Goal: Answer question/provide support: Share knowledge or assist other users

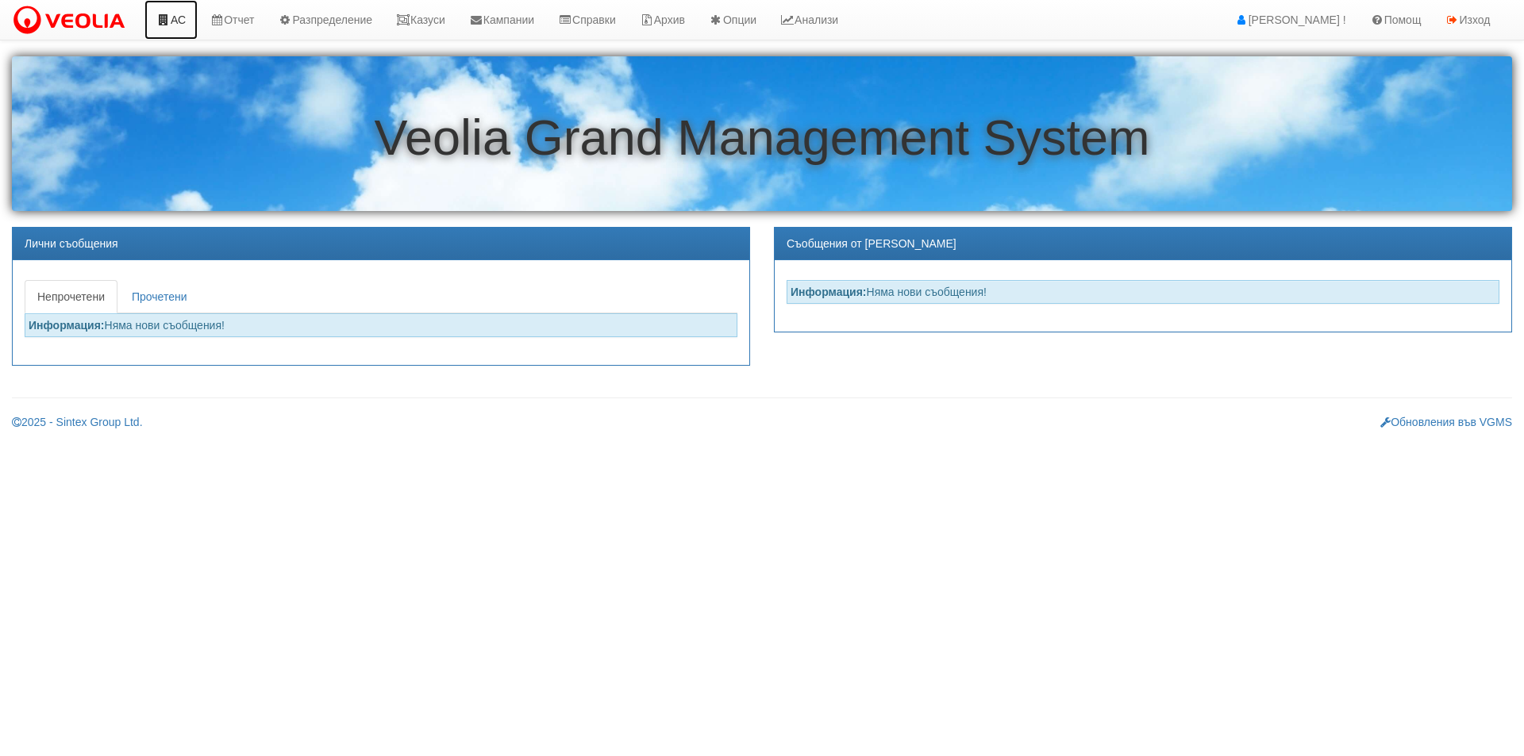
click at [163, 21] on icon at bounding box center [163, 19] width 14 height 11
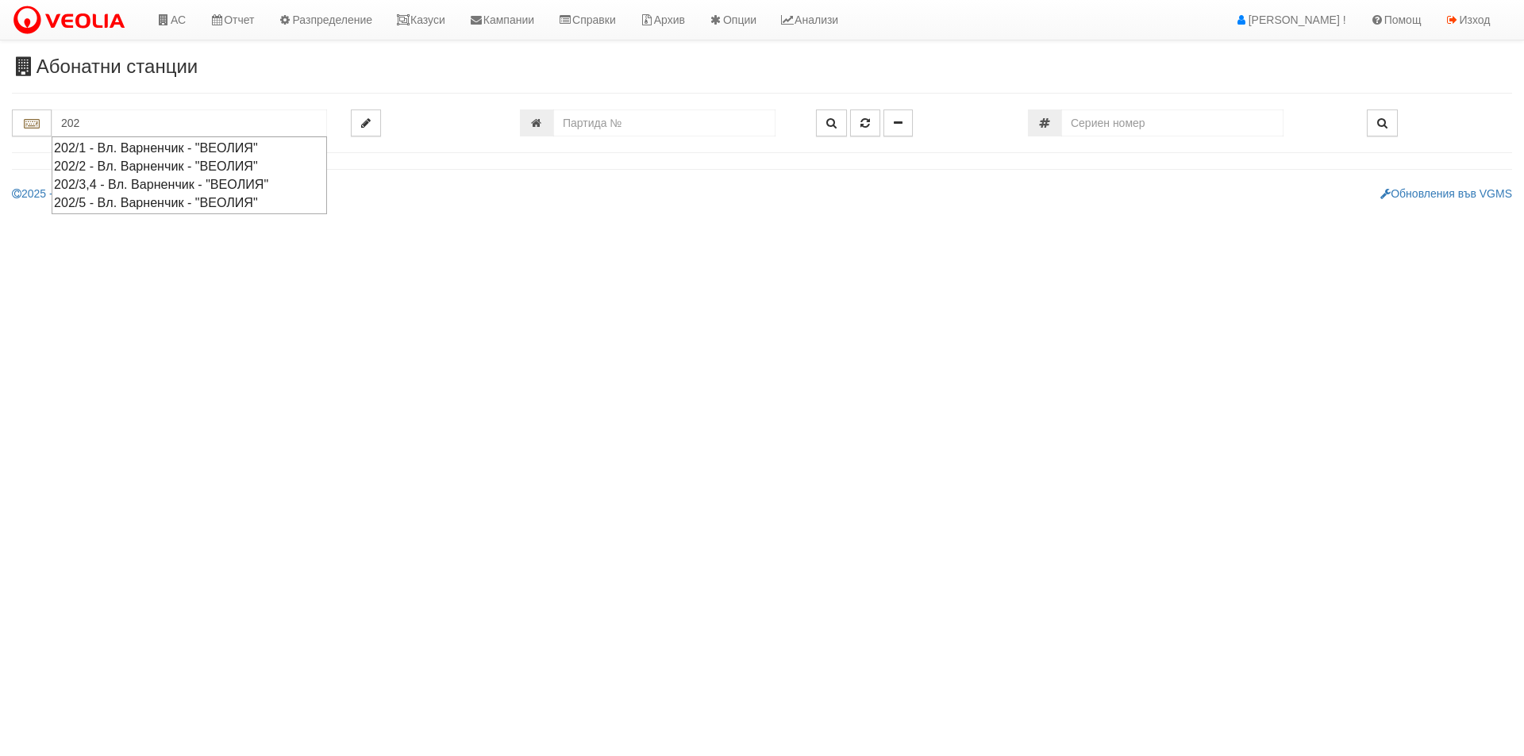
click at [128, 167] on div "202/2 - Вл. Варненчик - "ВЕОЛИЯ"" at bounding box center [189, 166] width 271 height 18
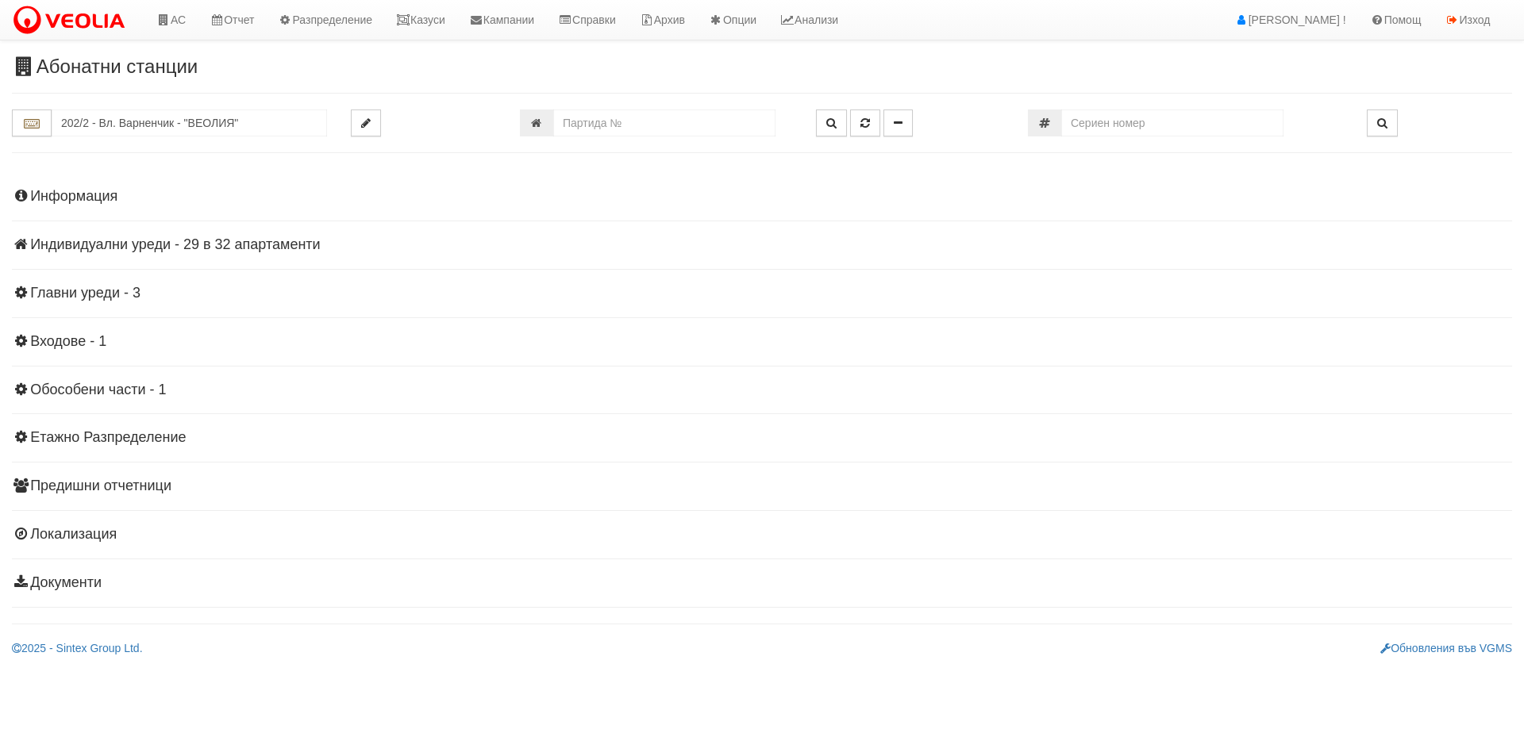
click at [145, 106] on div "Абонатни станции 202/2 - Вл. [PERSON_NAME] - "ВЕОЛИЯ"" at bounding box center [762, 356] width 1524 height 600
click at [164, 112] on input "202/2 - Вл. Варненчик - "ВЕОЛИЯ"" at bounding box center [189, 123] width 275 height 27
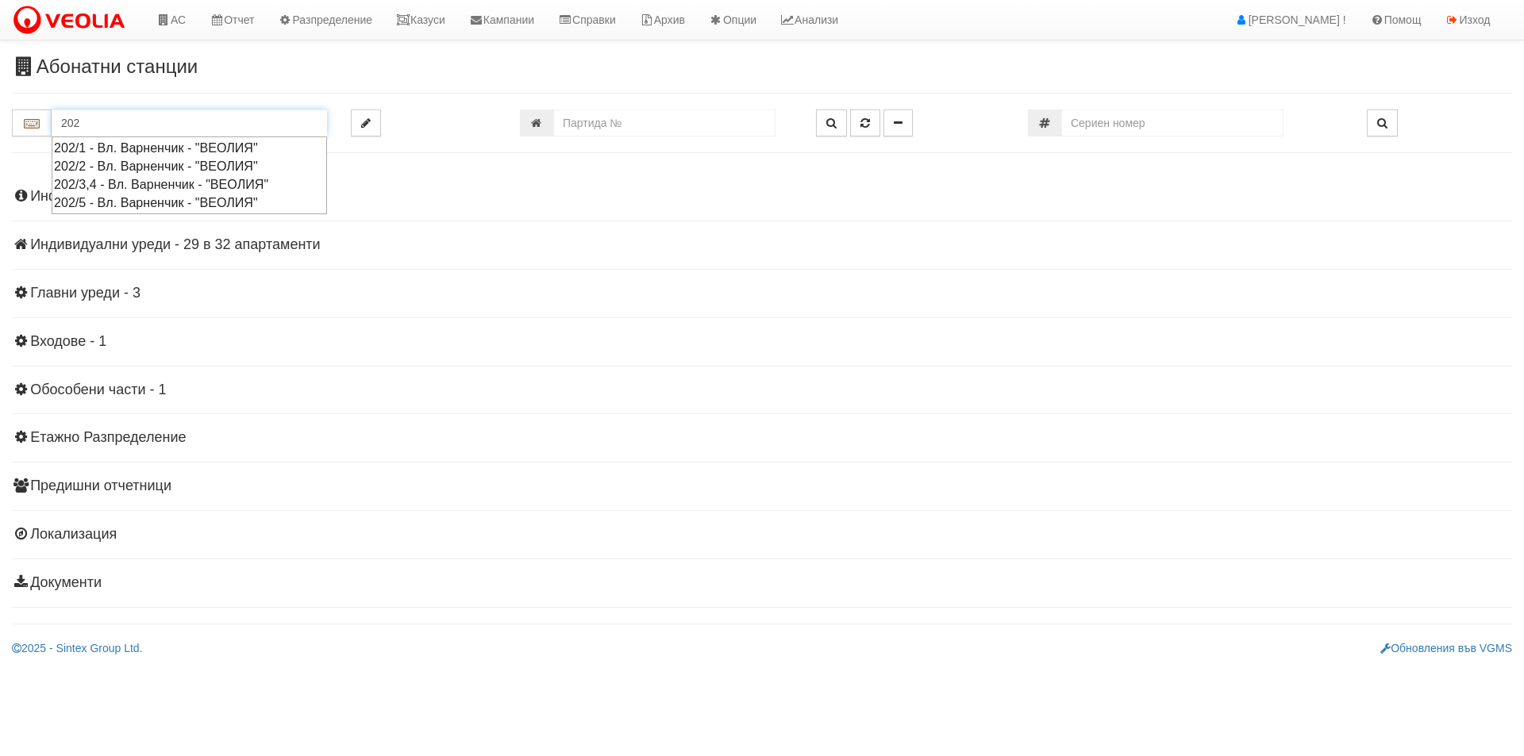
click at [125, 180] on div "202/3,4 - Вл. Варненчик - "ВЕОЛИЯ"" at bounding box center [189, 184] width 271 height 18
type input "202/3,4 - Вл. Варненчик - "ВЕОЛИЯ""
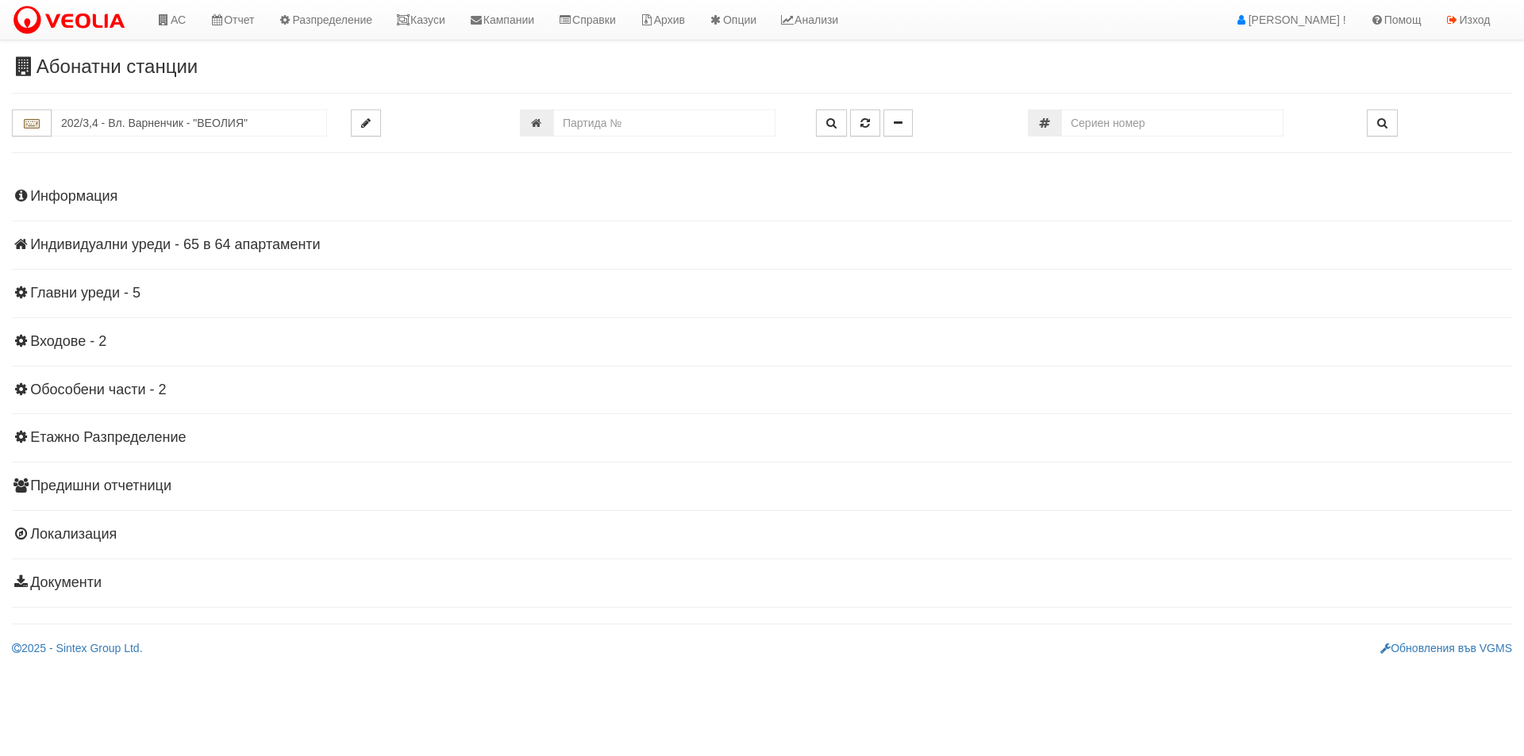
click at [134, 240] on h4 "Индивидуални уреди - 65 в 64 апартаменти" at bounding box center [762, 245] width 1500 height 16
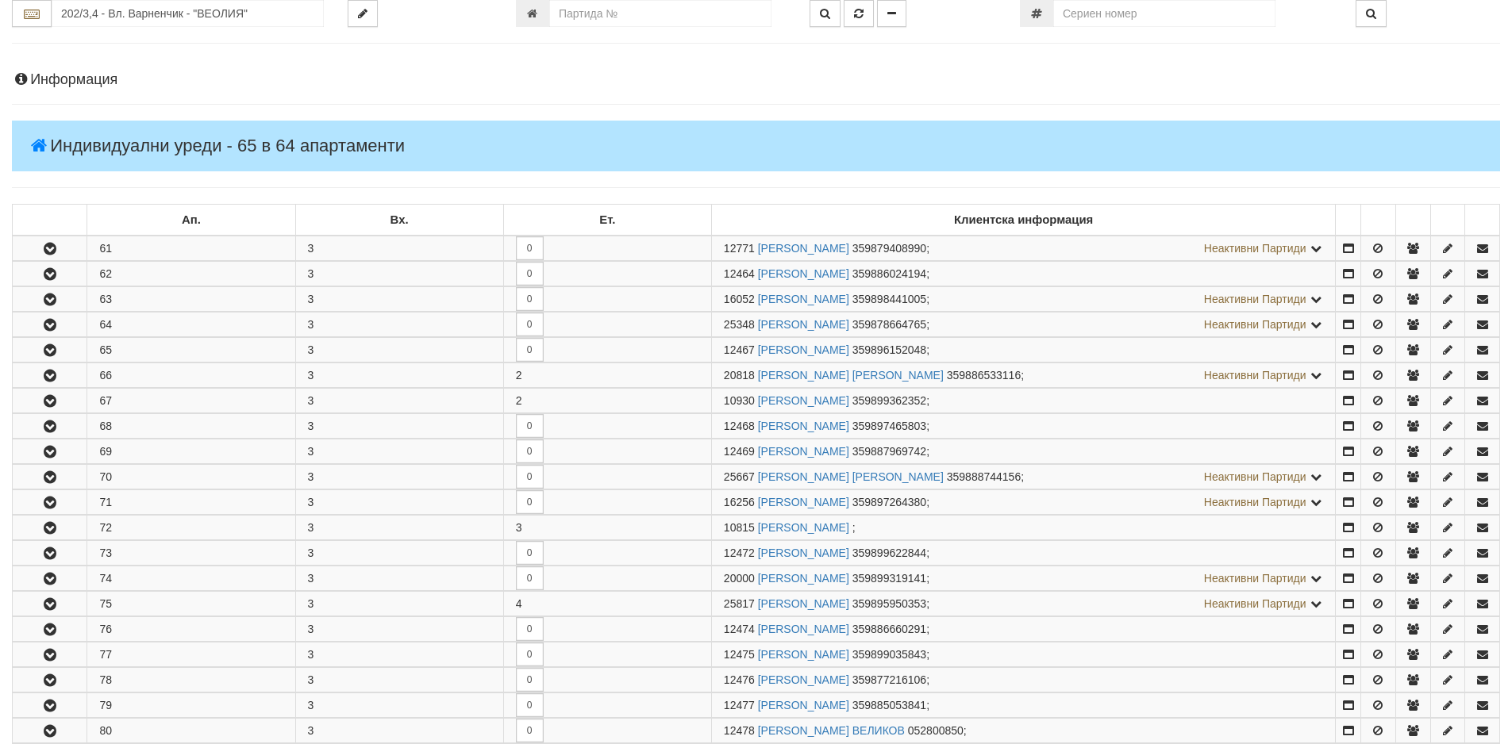
scroll to position [317, 0]
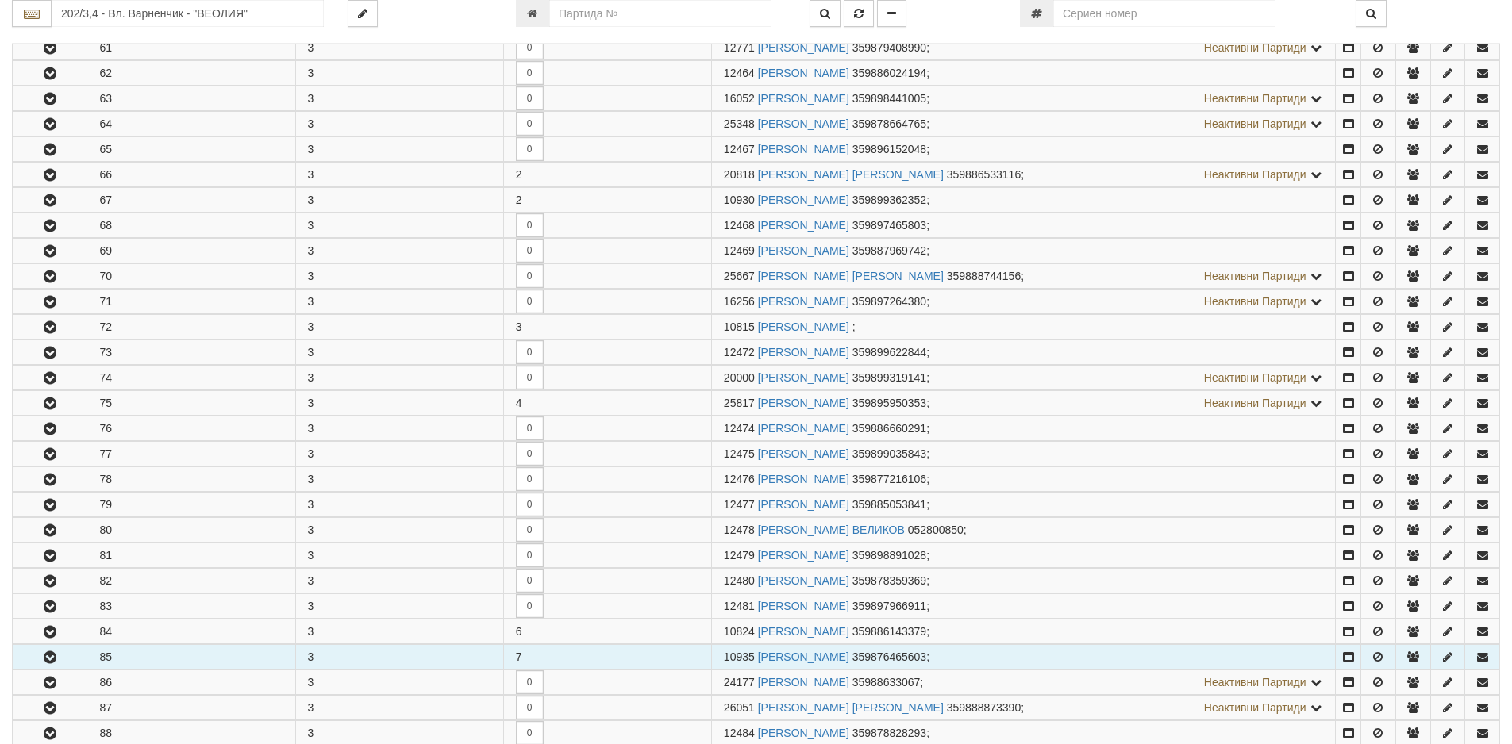
click at [32, 651] on button "button" at bounding box center [50, 657] width 74 height 24
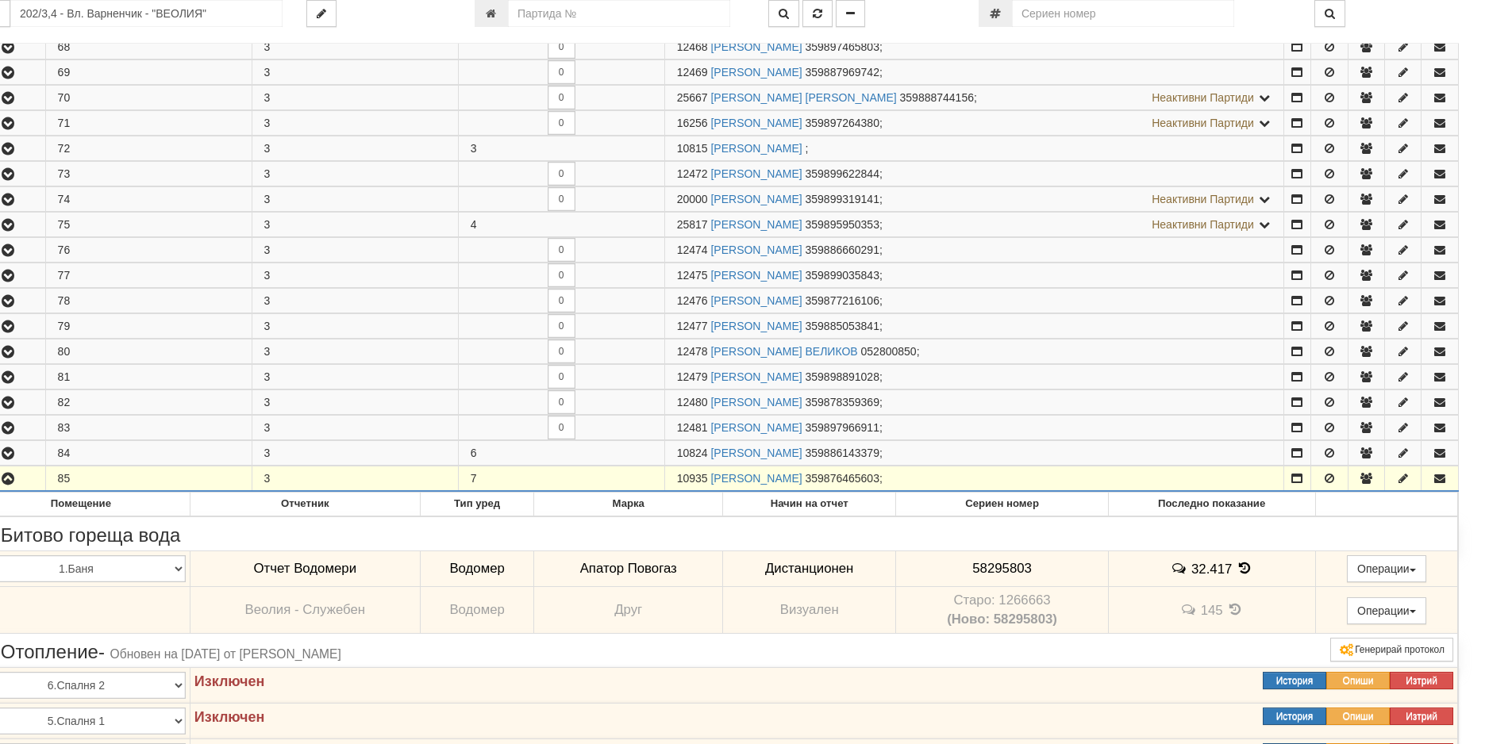
scroll to position [530, 41]
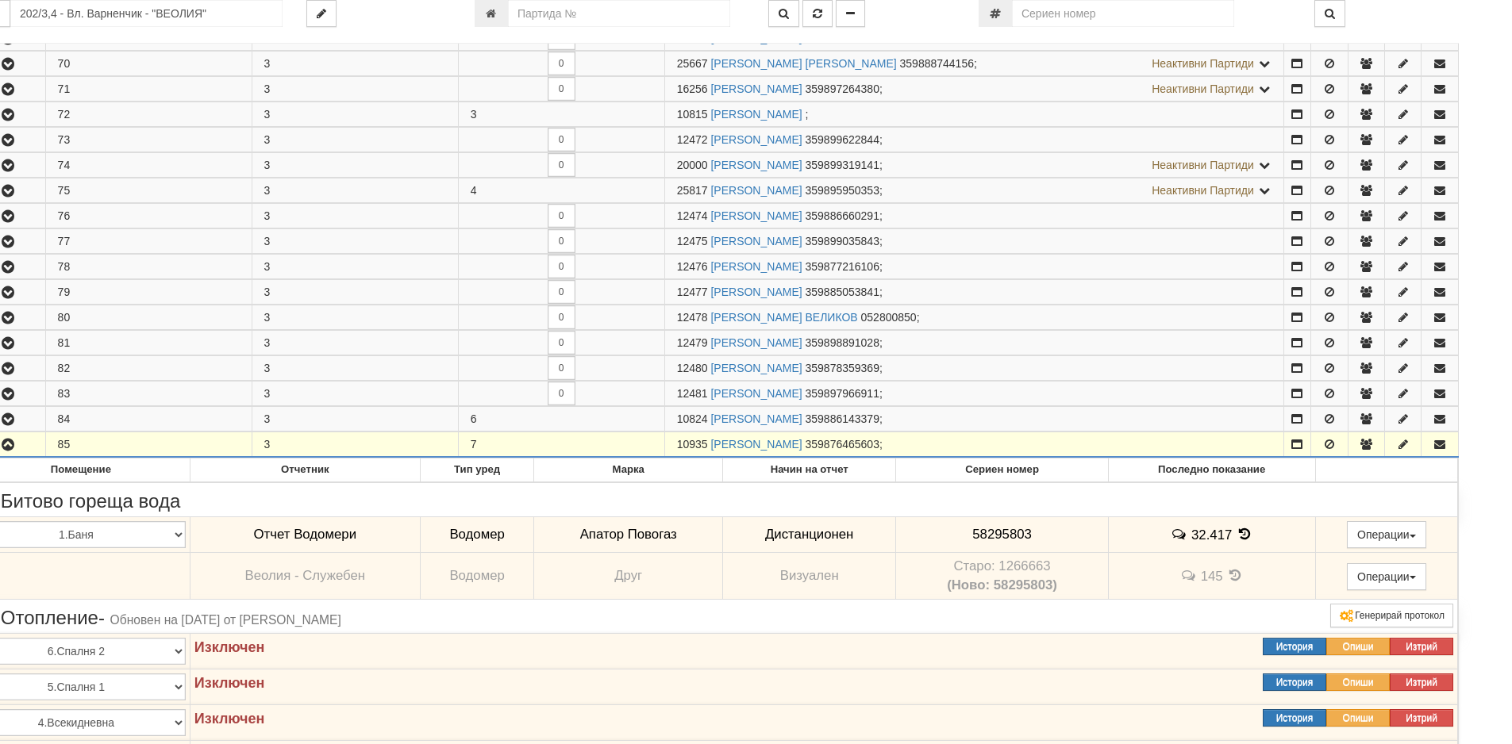
drag, startPoint x: 709, startPoint y: 448, endPoint x: 662, endPoint y: 441, distance: 47.2
click at [662, 441] on tr "85 3 7 10935 [PERSON_NAME] 359876465603 ;" at bounding box center [714, 444] width 1487 height 25
copy tr "10935"
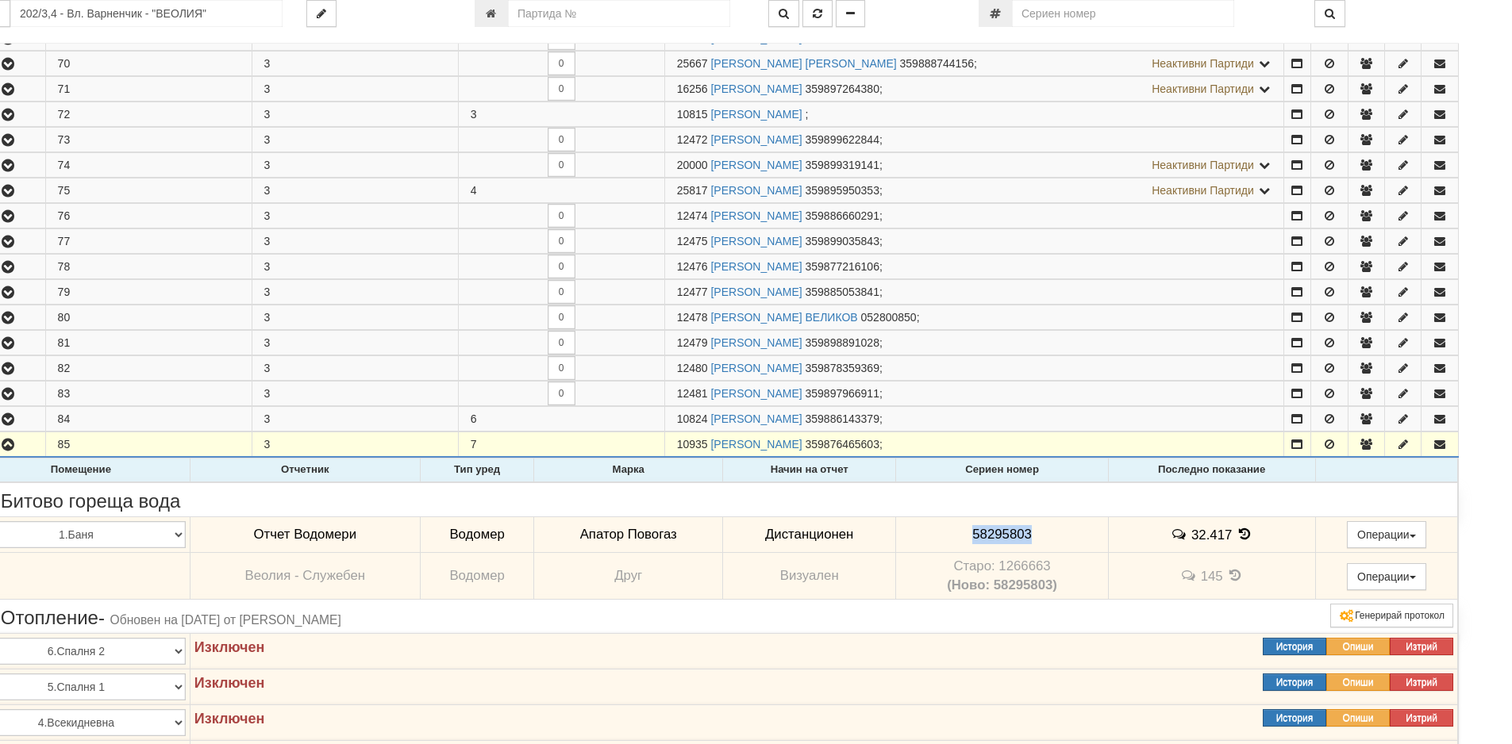
drag, startPoint x: 1032, startPoint y: 530, endPoint x: 933, endPoint y: 538, distance: 99.5
click at [933, 538] on td "58295803" at bounding box center [1002, 535] width 212 height 37
copy span "58295803"
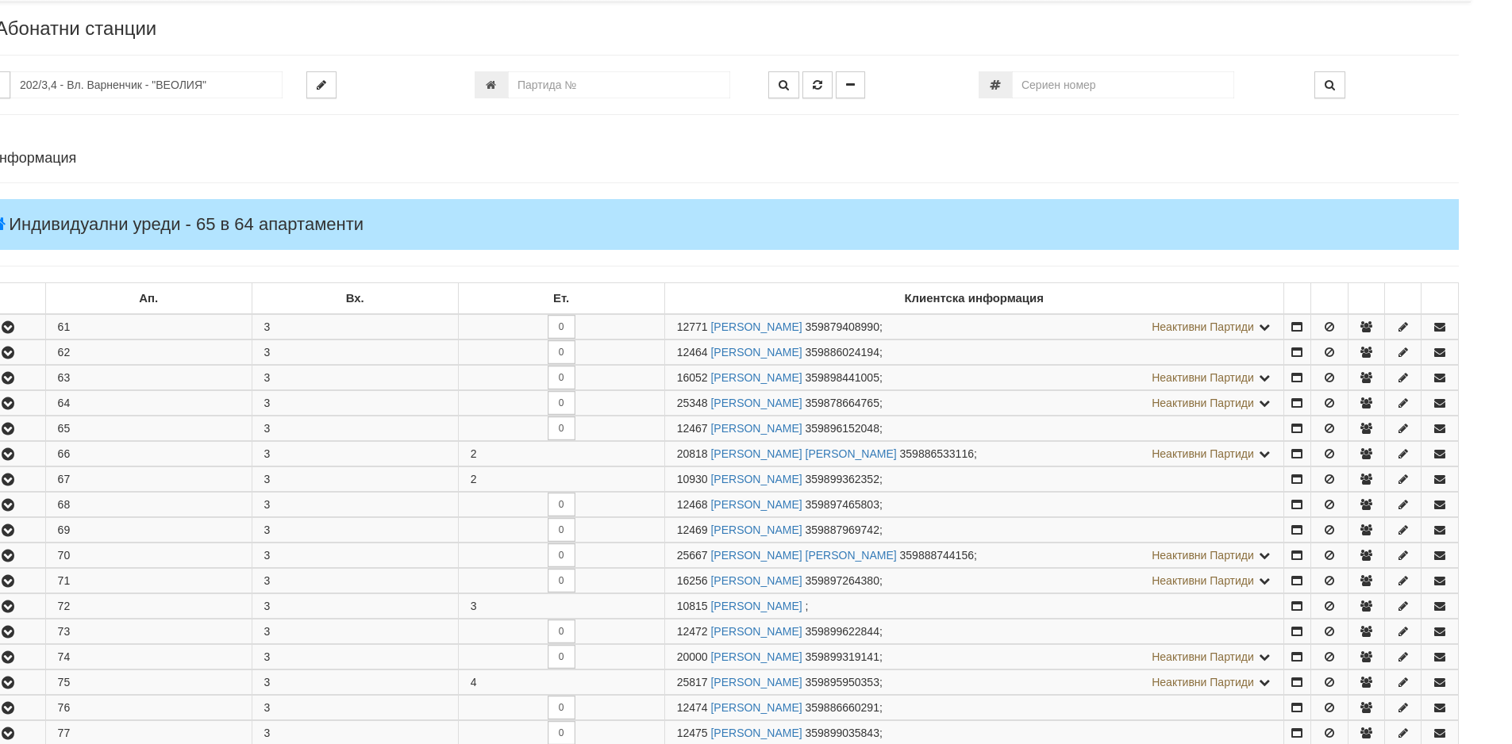
scroll to position [0, 41]
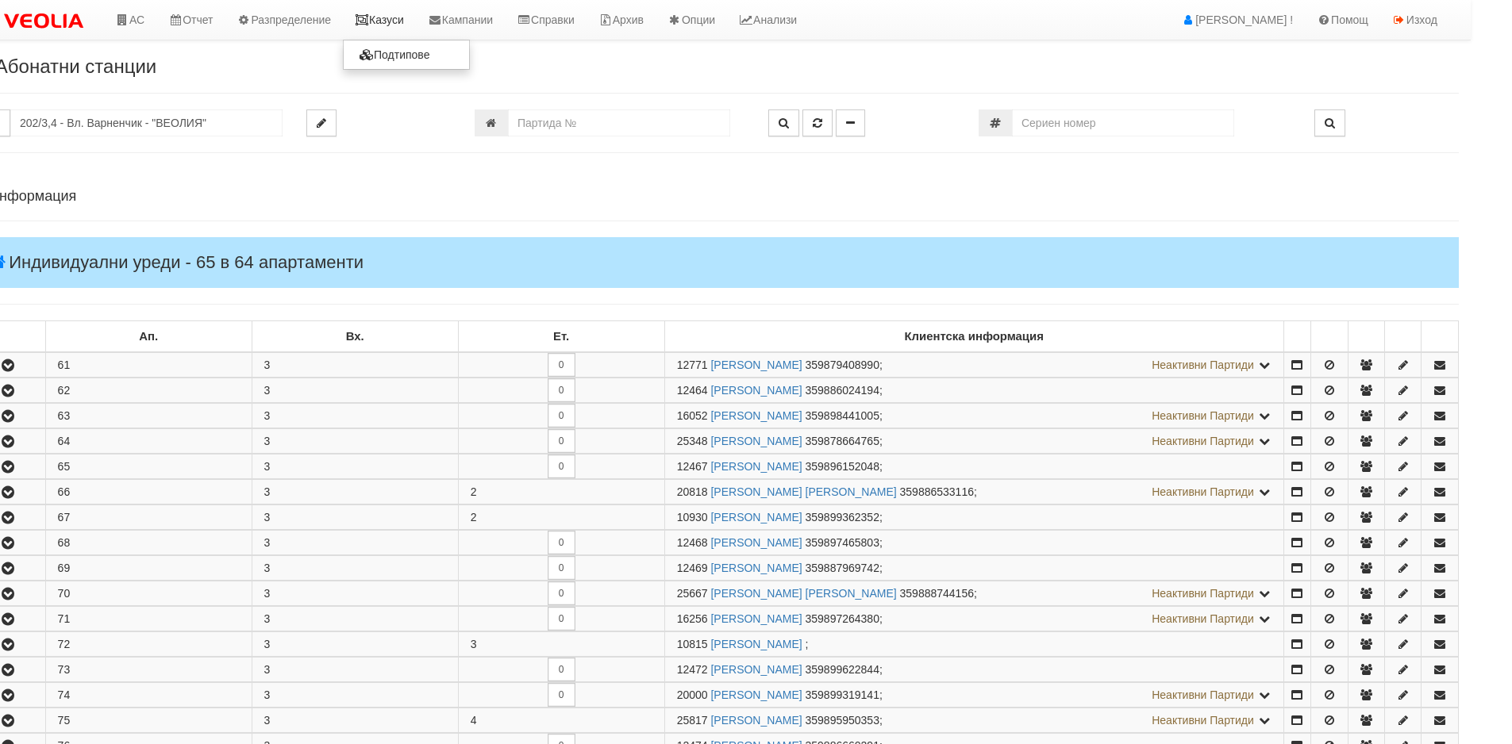
click at [398, 12] on link "Казуси" at bounding box center [379, 20] width 73 height 40
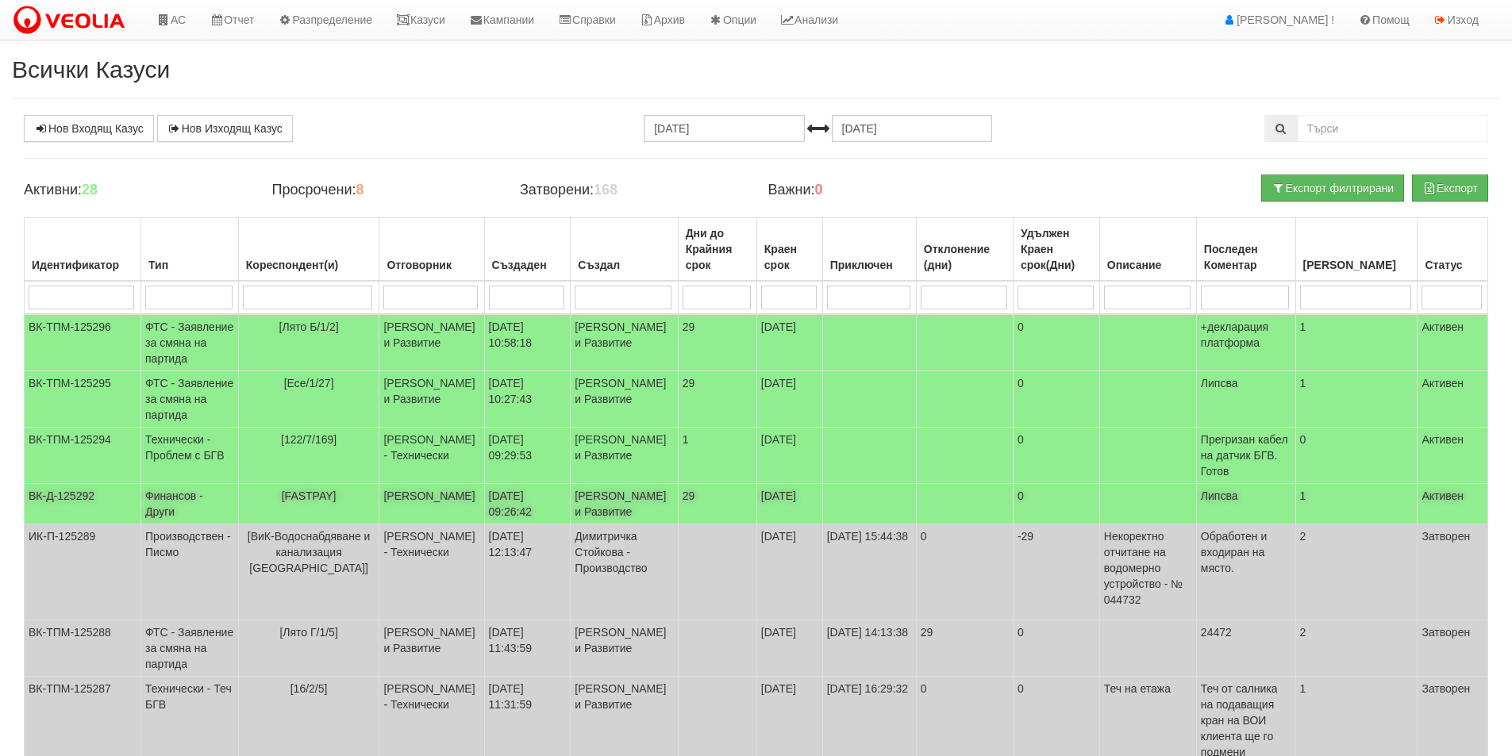
click at [363, 519] on td "[FASTPAY]" at bounding box center [308, 504] width 141 height 40
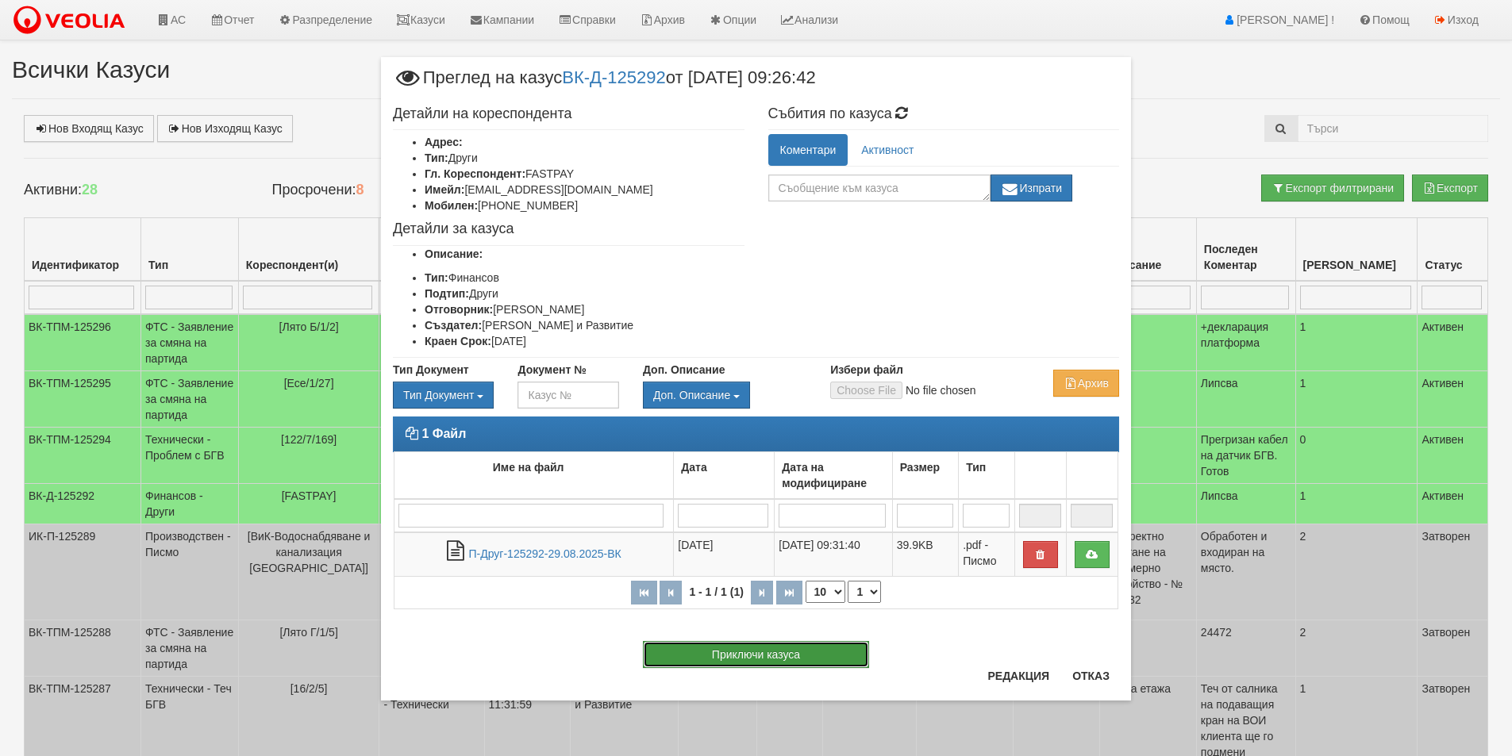
click at [832, 648] on button "Приключи казуса" at bounding box center [756, 654] width 226 height 27
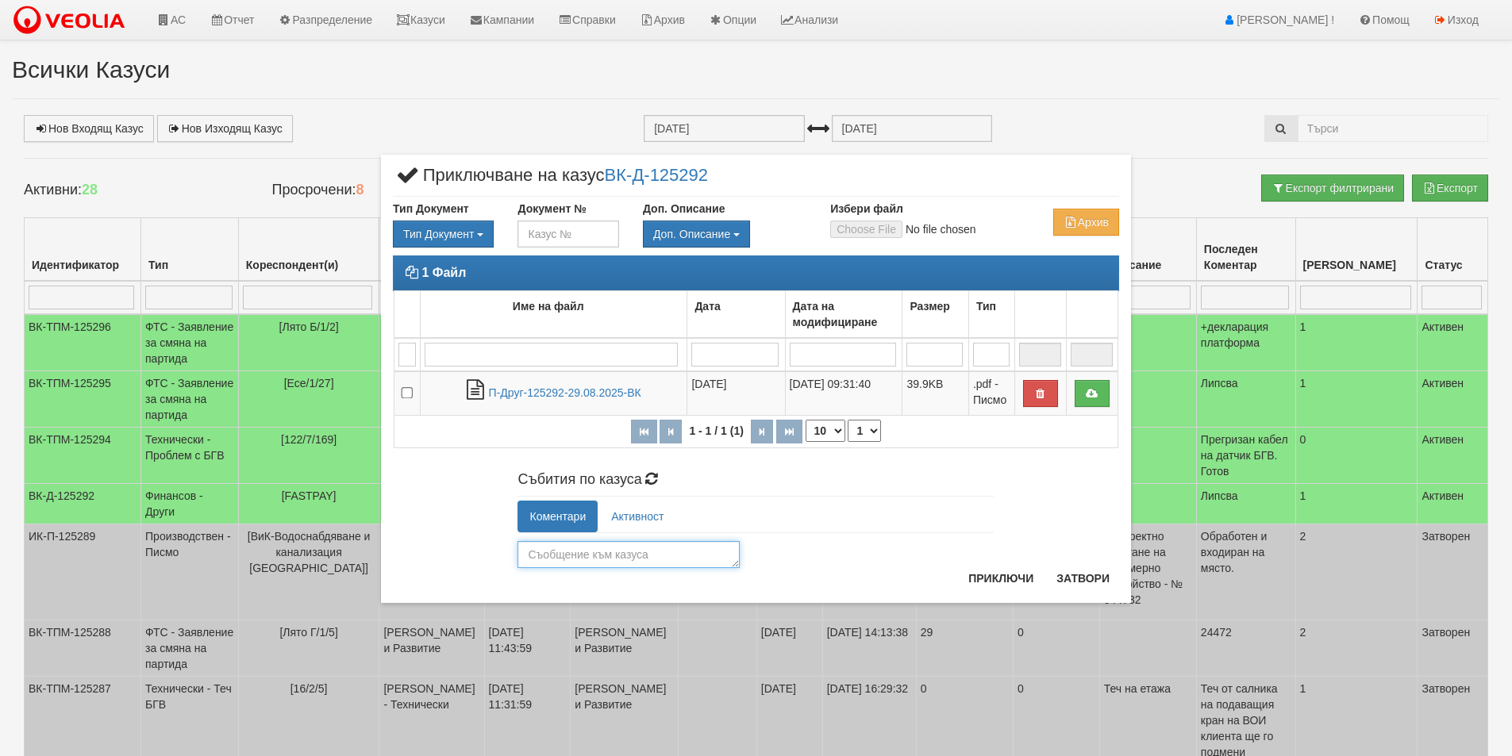
click at [648, 544] on textarea at bounding box center [628, 554] width 222 height 27
paste textarea "ap.veolia.varna@veolia.com"
type textarea "ap.veolia.varna@veolia.com"
click at [1013, 580] on button "Приключи" at bounding box center [1001, 578] width 84 height 25
